Goal: Task Accomplishment & Management: Use online tool/utility

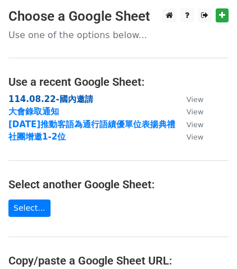
click at [48, 100] on strong "114.08.22-國內邀請" at bounding box center [50, 99] width 85 height 10
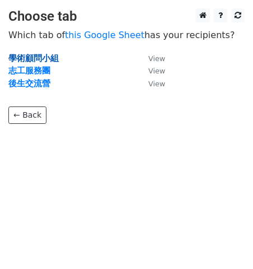
click at [53, 57] on strong "學術顧問小組" at bounding box center [33, 58] width 50 height 10
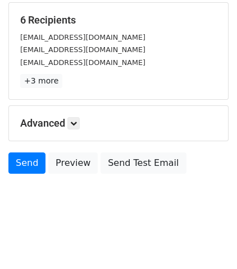
scroll to position [201, 0]
click at [115, 118] on h5 "Advanced" at bounding box center [118, 123] width 196 height 12
click at [79, 117] on link at bounding box center [73, 123] width 12 height 12
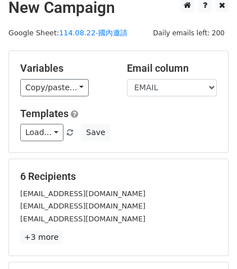
scroll to position [0, 0]
